Goal: Transaction & Acquisition: Purchase product/service

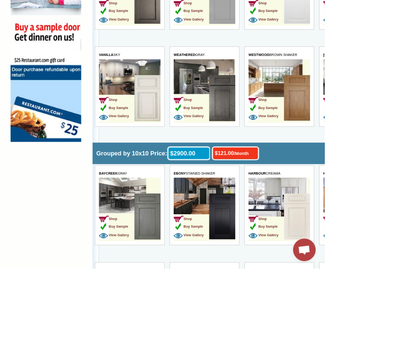
scroll to position [741, 0]
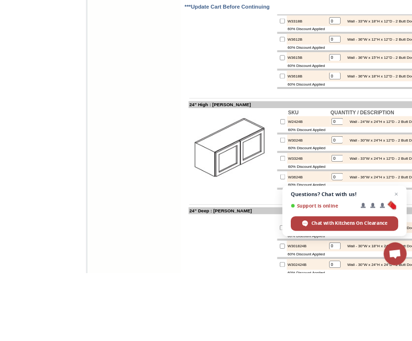
scroll to position [1544, 0]
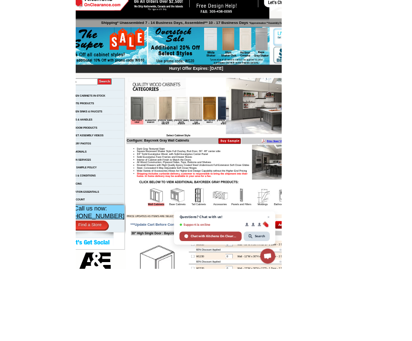
scroll to position [154, 23]
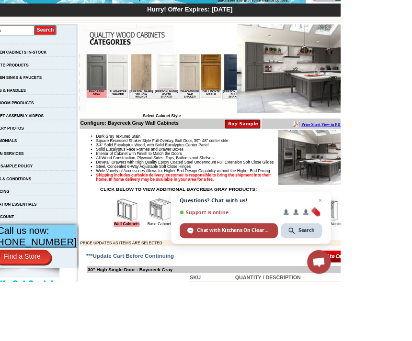
click at [279, 20] on div "Hurry! Offer Expires: [DATE]" at bounding box center [227, 12] width 503 height 16
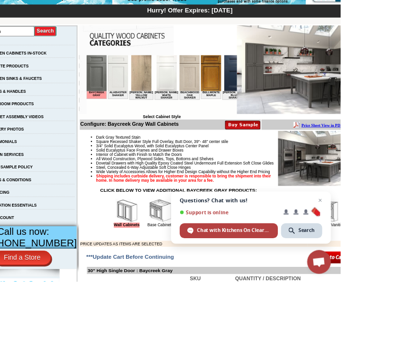
scroll to position [152, 24]
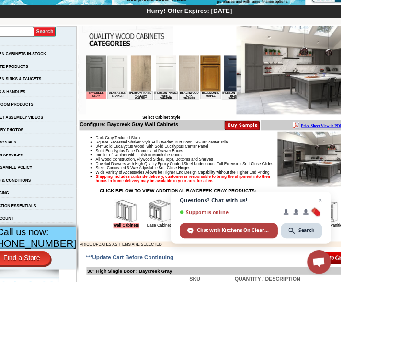
click at [252, 69] on img at bounding box center [264, 78] width 24 height 44
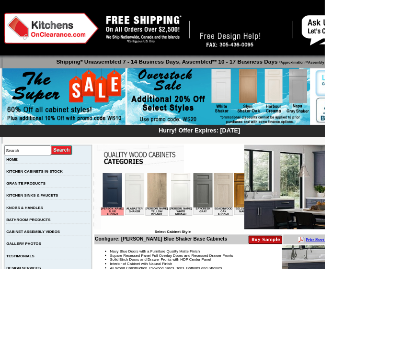
click at [318, 57] on img at bounding box center [292, 51] width 87 height 22
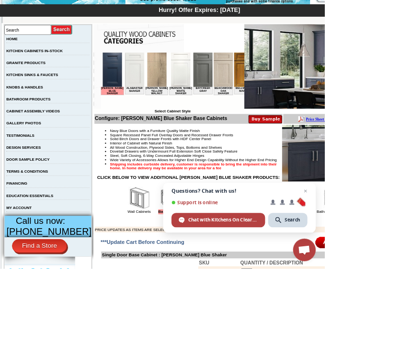
scroll to position [156, 0]
